Goal: Task Accomplishment & Management: Complete application form

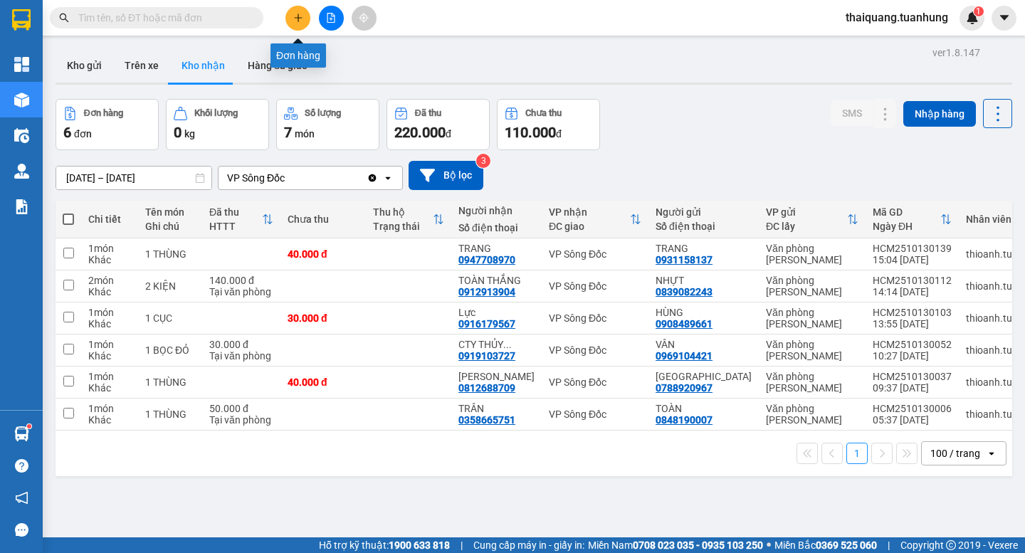
click at [291, 15] on button at bounding box center [297, 18] width 25 height 25
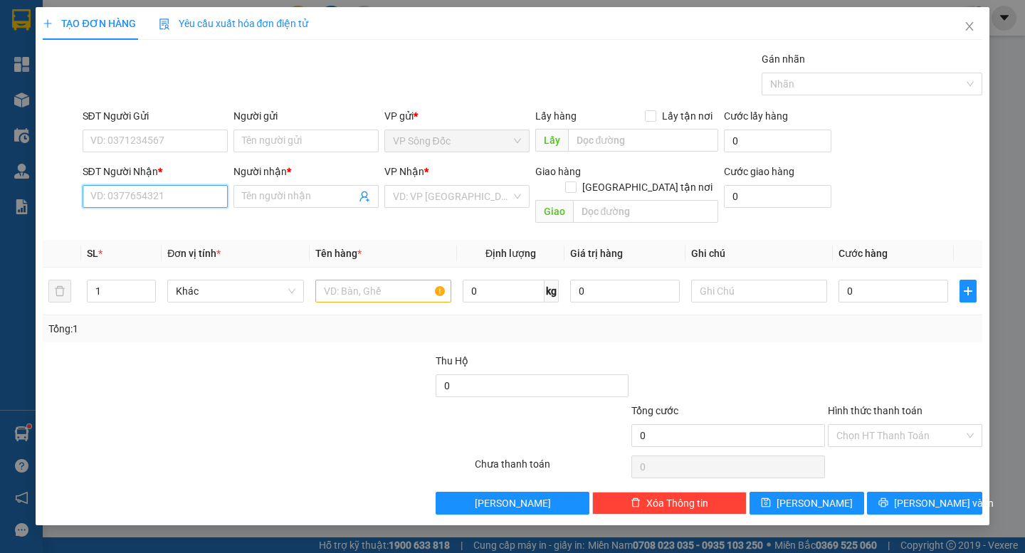
click at [179, 196] on input "SĐT Người Nhận *" at bounding box center [155, 196] width 145 height 23
type input "0939821433"
click at [152, 229] on div "0939821433 - [PERSON_NAME]" at bounding box center [161, 225] width 140 height 16
type input "TRINH"
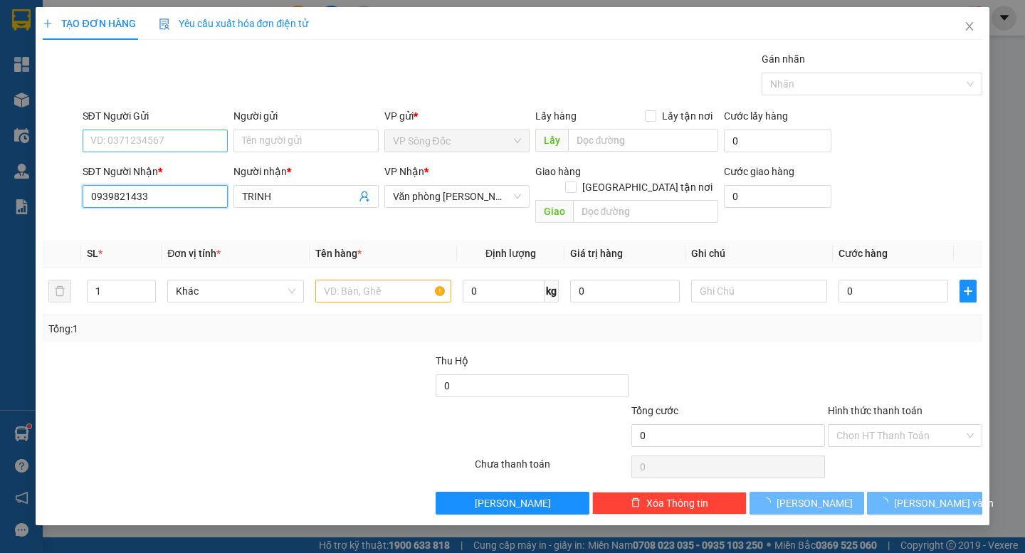
type input "0939821433"
click at [159, 137] on input "SĐT Người Gửi" at bounding box center [155, 141] width 145 height 23
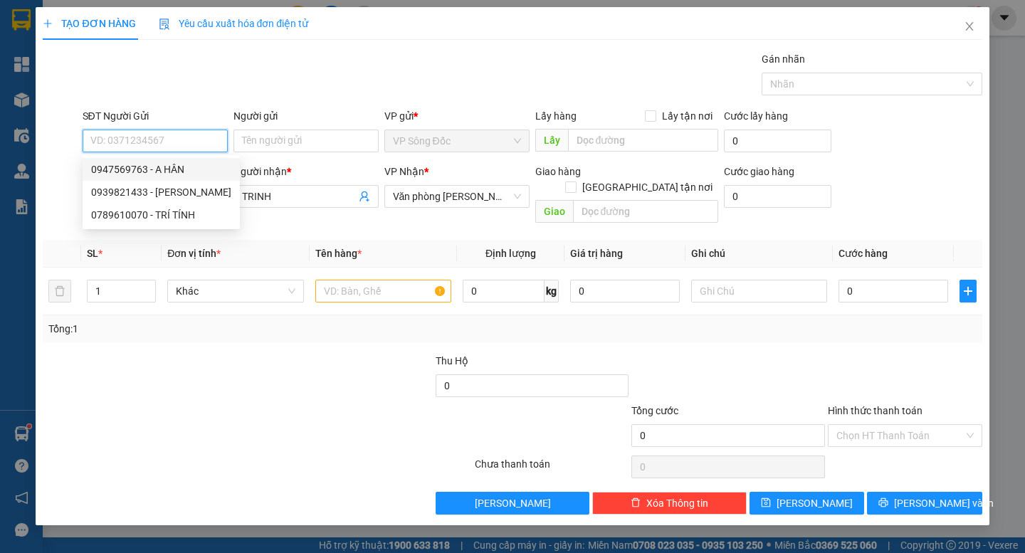
click at [185, 173] on div "0947569763 - A HÂN" at bounding box center [161, 170] width 140 height 16
type input "0947569763"
type input "A HÂN"
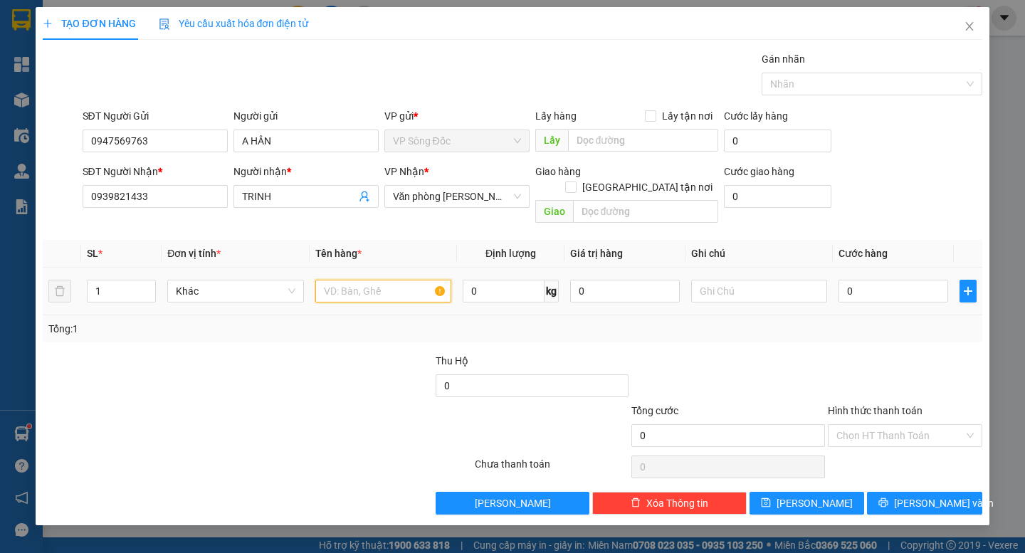
click at [384, 280] on input "text" at bounding box center [383, 291] width 136 height 23
type input "thùng"
type input "004"
type input "4"
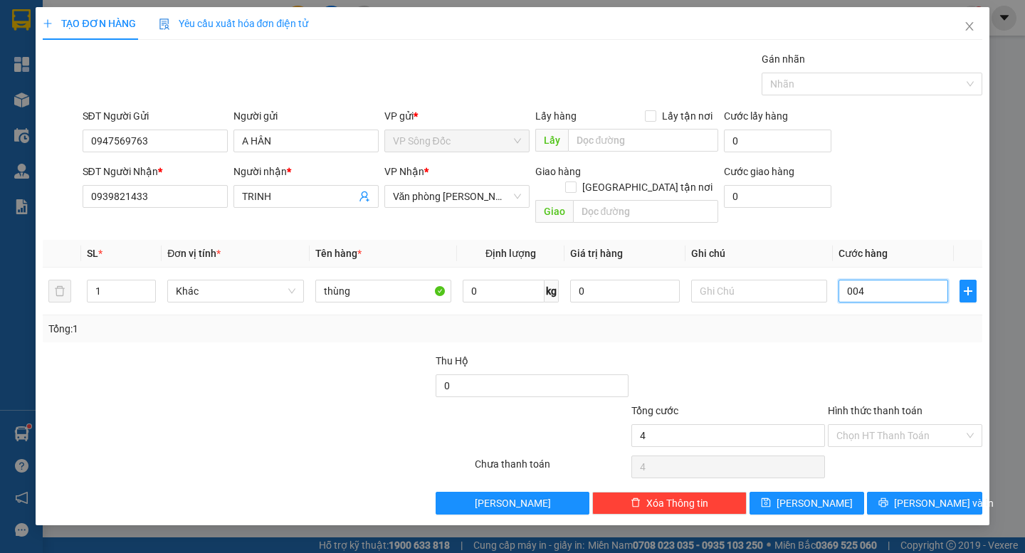
type input "0.040"
type input "40"
type input "40.000"
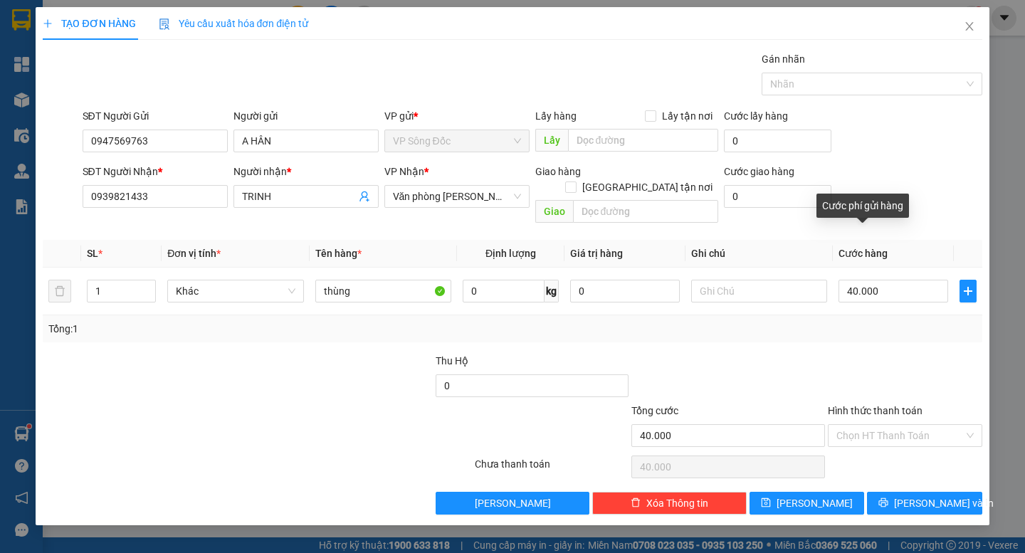
click at [914, 315] on div "Tổng: 1" at bounding box center [512, 328] width 939 height 27
click at [893, 425] on input "Hình thức thanh toán" at bounding box center [899, 435] width 127 height 21
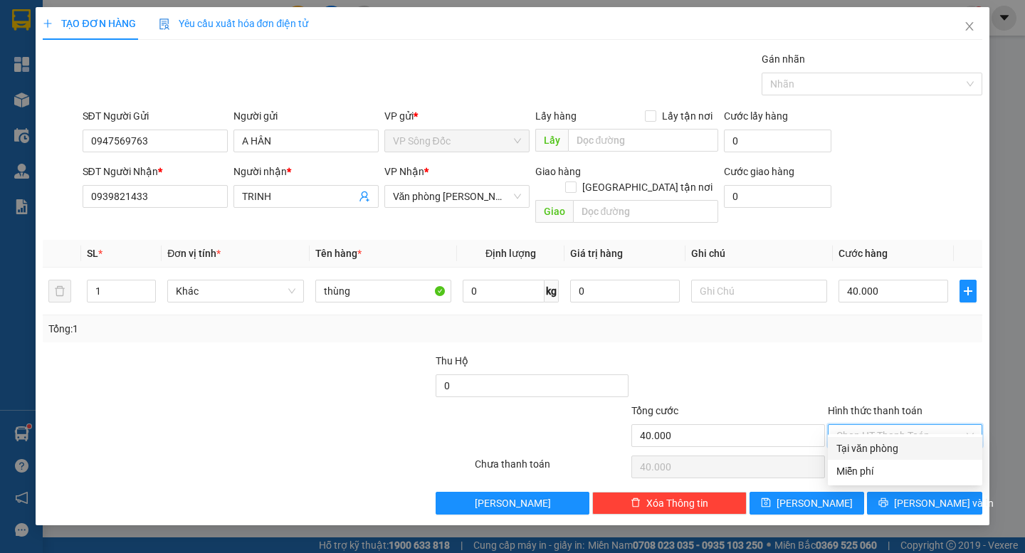
click at [893, 449] on div "Tại văn phòng" at bounding box center [904, 449] width 137 height 16
type input "0"
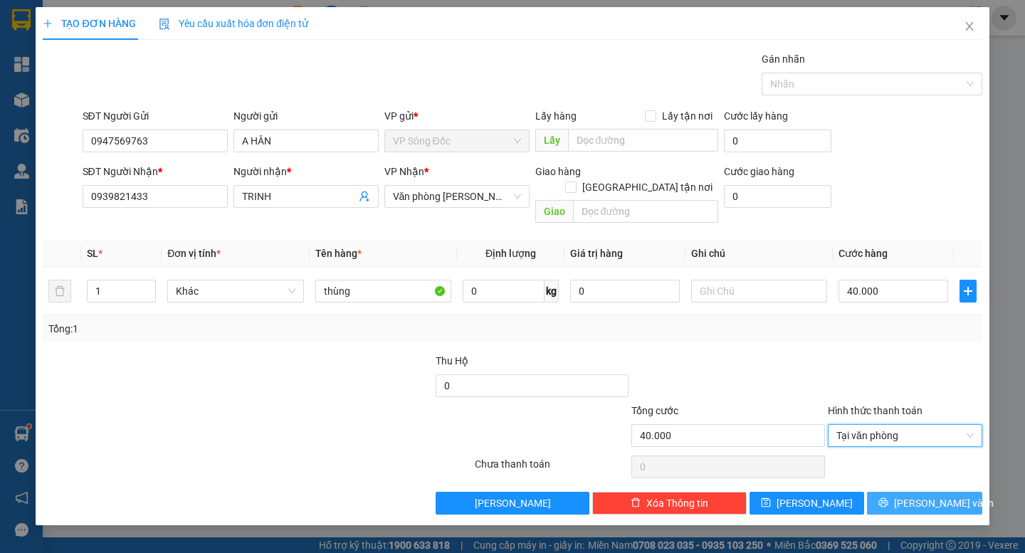
click at [918, 495] on span "[PERSON_NAME] và In" at bounding box center [944, 503] width 100 height 16
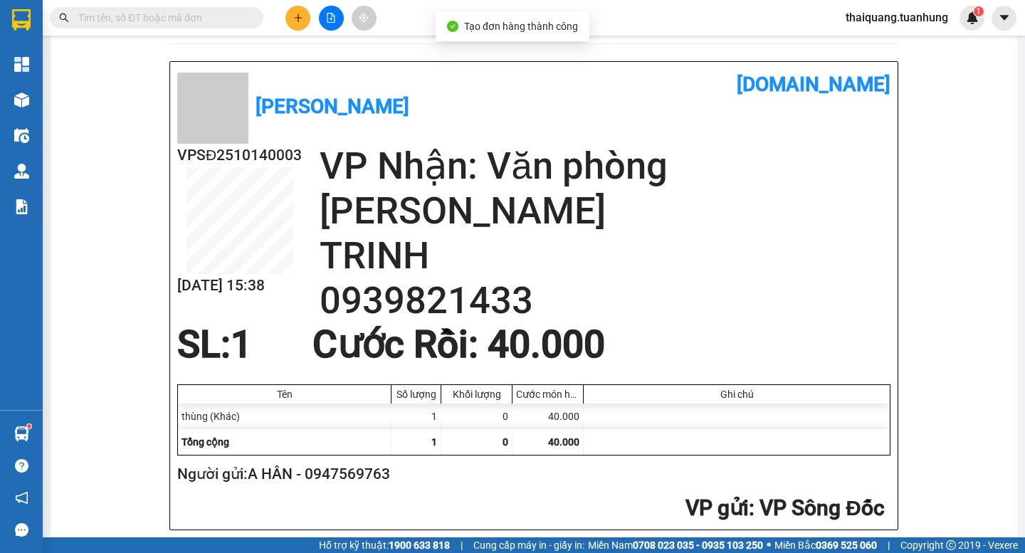
scroll to position [626, 0]
